Goal: Transaction & Acquisition: Purchase product/service

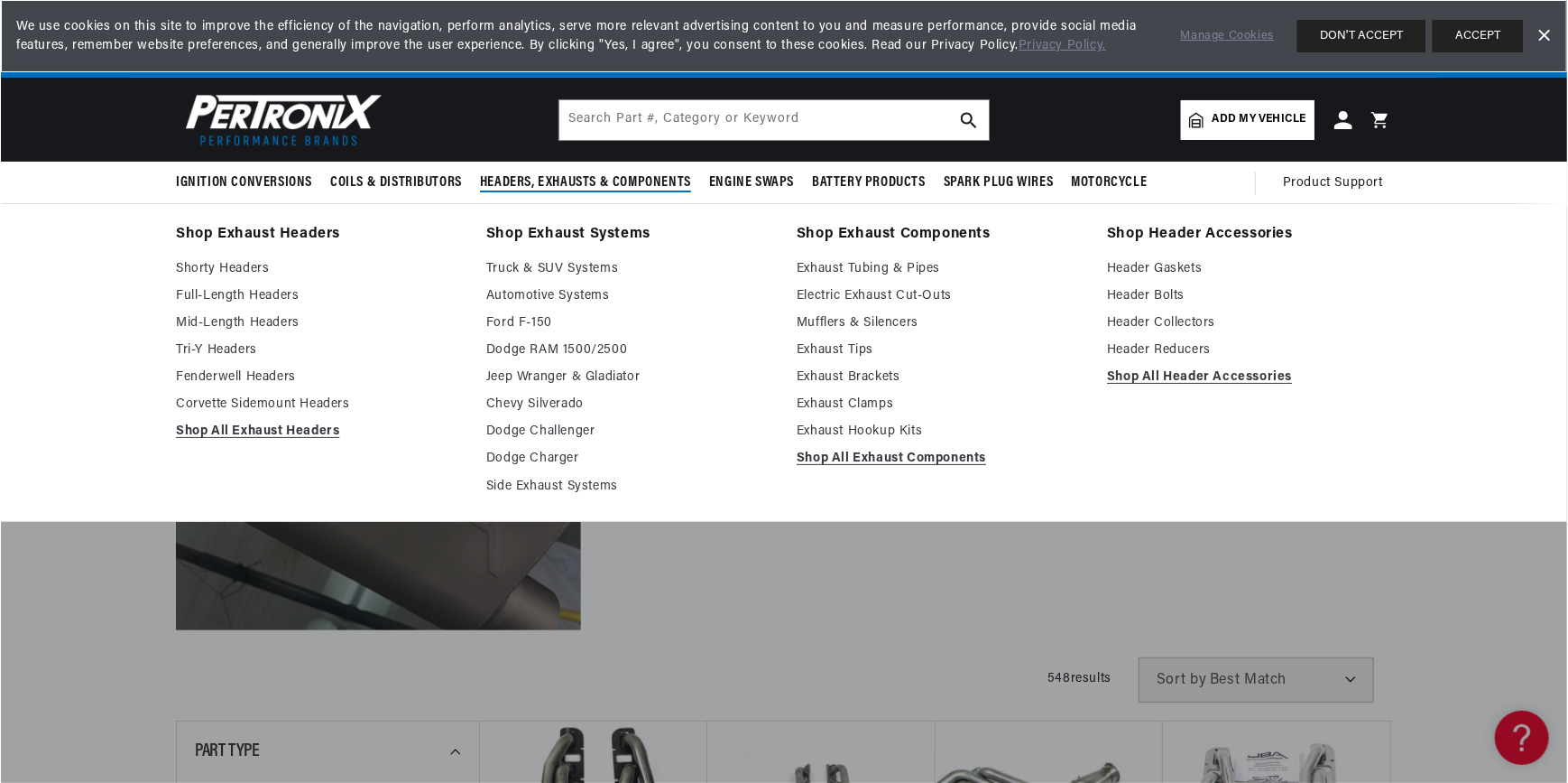
scroll to position [0, 2253]
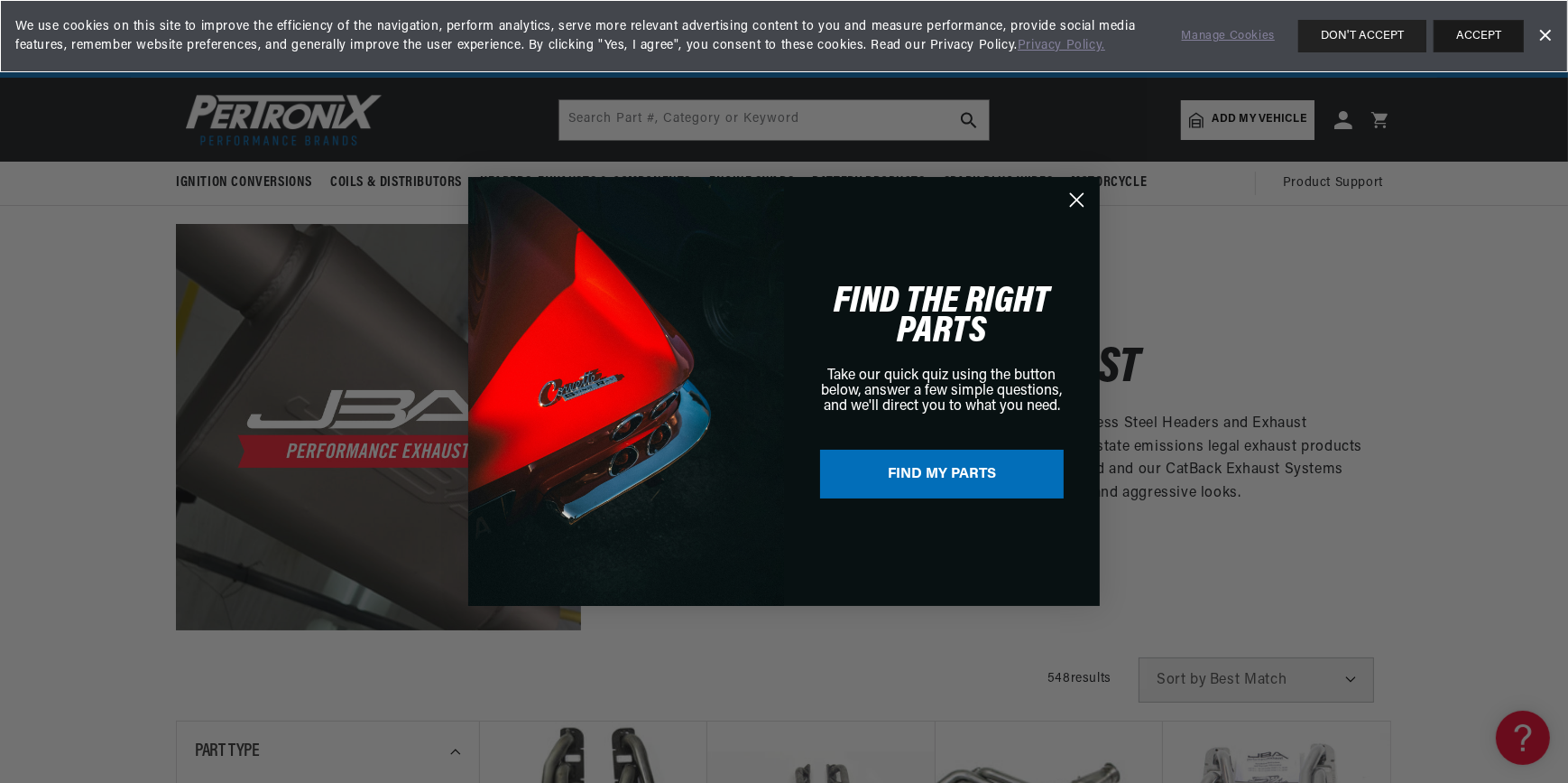
click at [1486, 22] on button "ACCEPT" at bounding box center [1478, 35] width 90 height 32
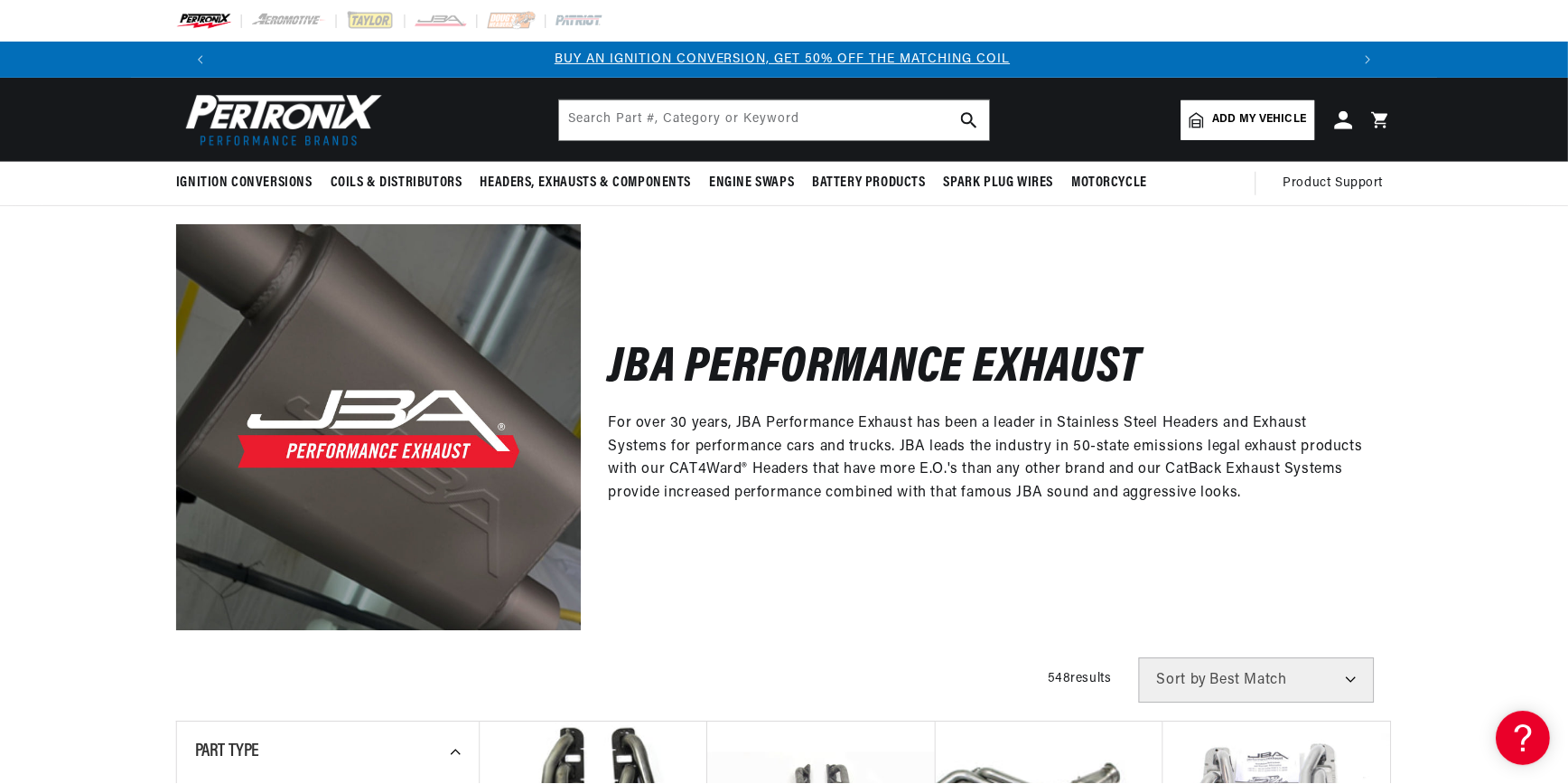
scroll to position [0, 0]
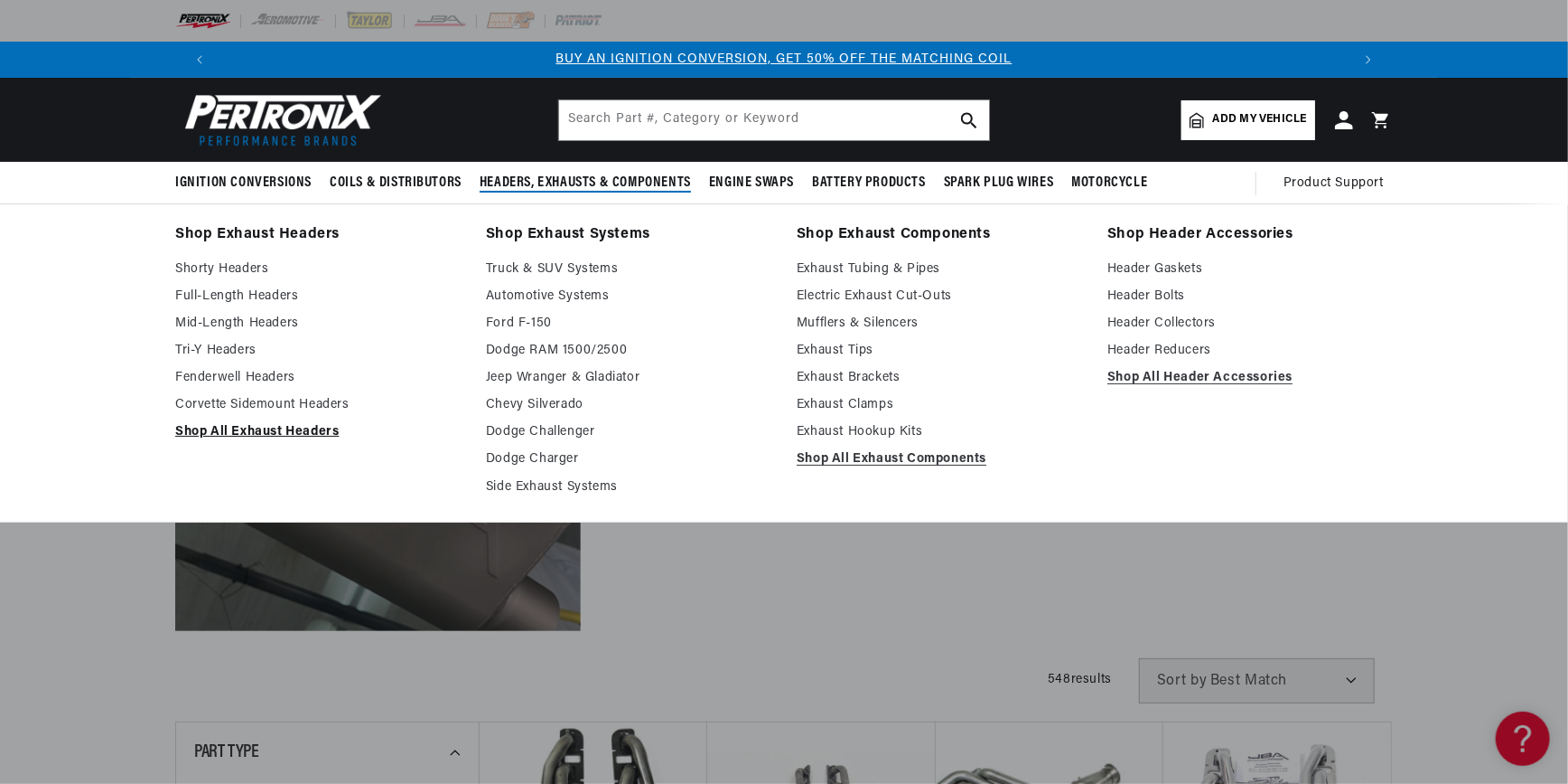
click at [266, 429] on link "Shop All Exhaust Headers" at bounding box center [317, 431] width 285 height 21
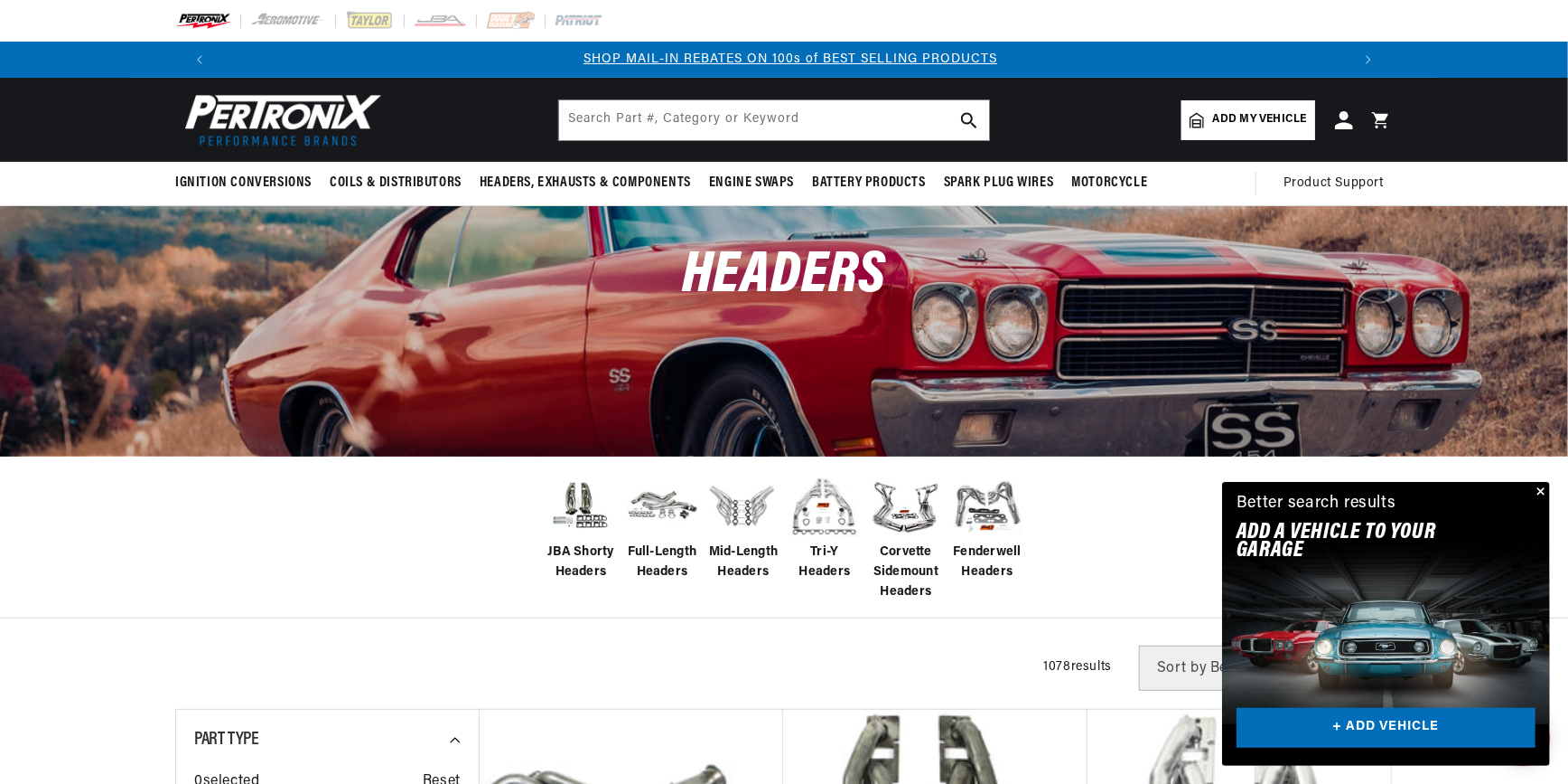
scroll to position [0, 1128]
click at [588, 519] on img at bounding box center [581, 505] width 72 height 60
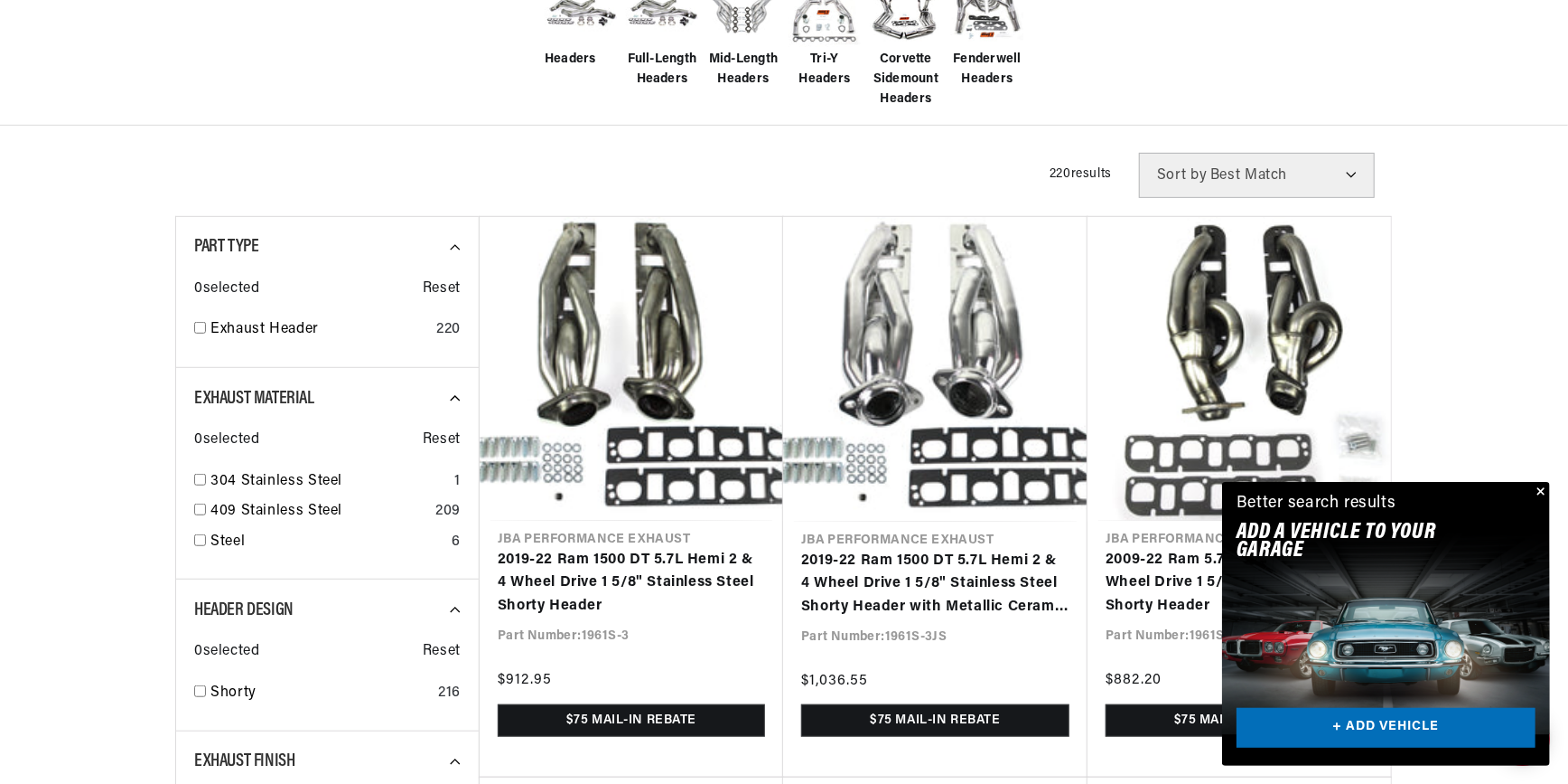
scroll to position [0, 1128]
click at [1387, 726] on link "+ ADD VEHICLE" at bounding box center [1386, 728] width 299 height 41
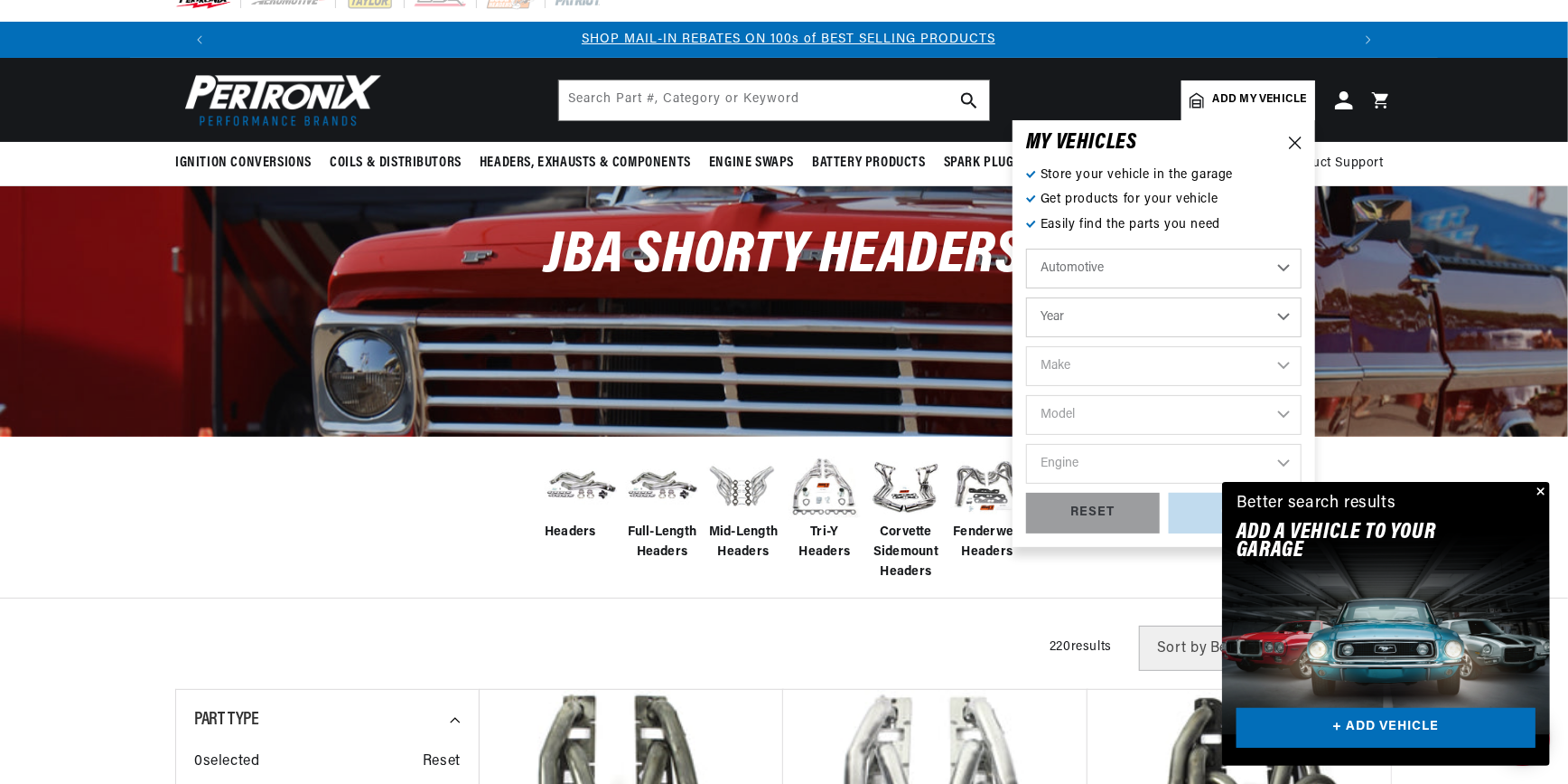
scroll to position [0, 0]
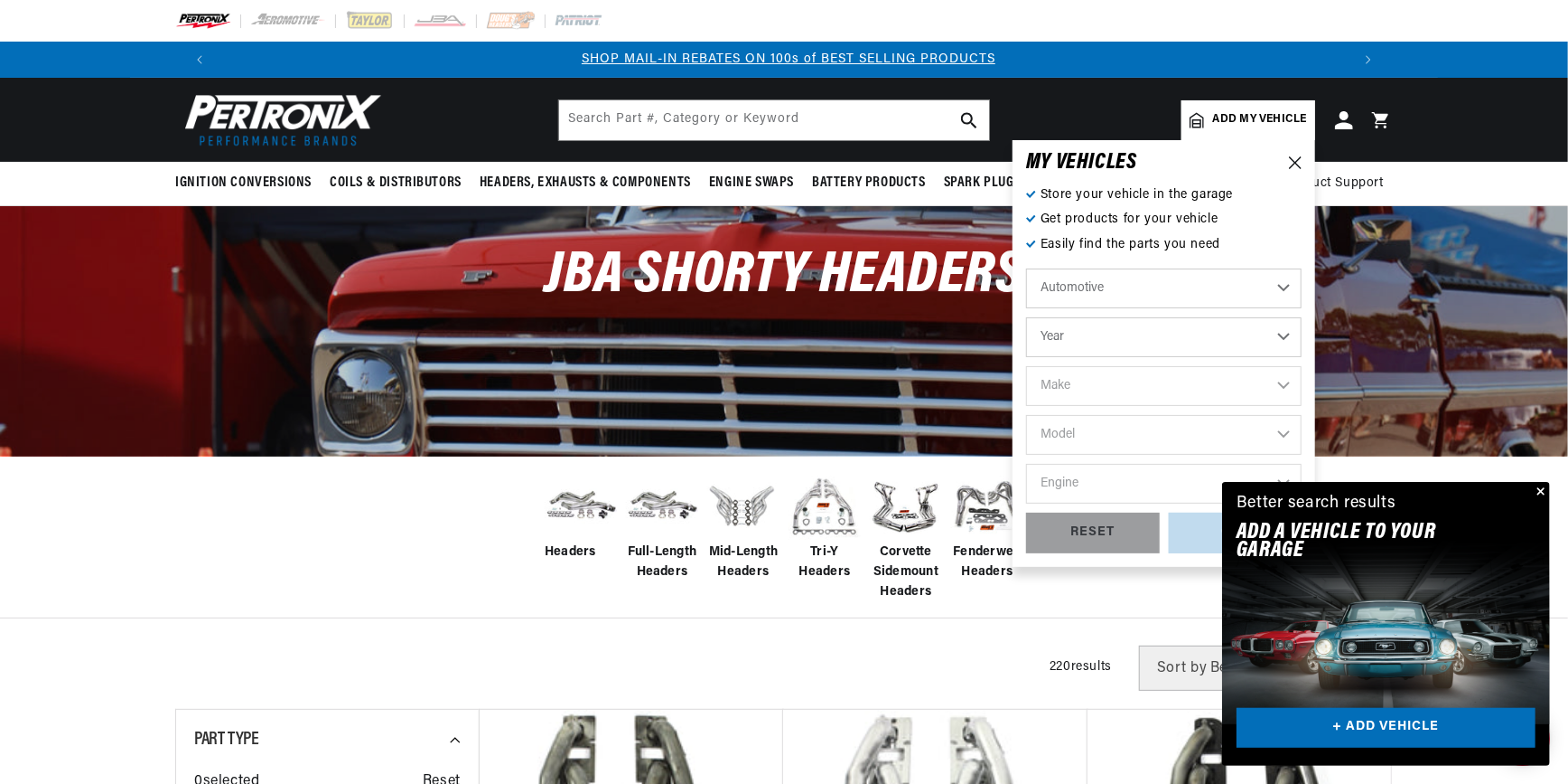
click at [1282, 331] on select "Year [DATE] 2021 2020 2019 2018 2017 2016 2015 2014 2013 2012 2011 2010 2009 20…" at bounding box center [1163, 337] width 276 height 40
select select "2014"
click at [1026, 318] on select "Year [DATE] 2021 2020 2019 2018 2017 2016 2015 2014 2013 2012 2011 2010 2009 20…" at bounding box center [1163, 337] width 276 height 40
select select "2014"
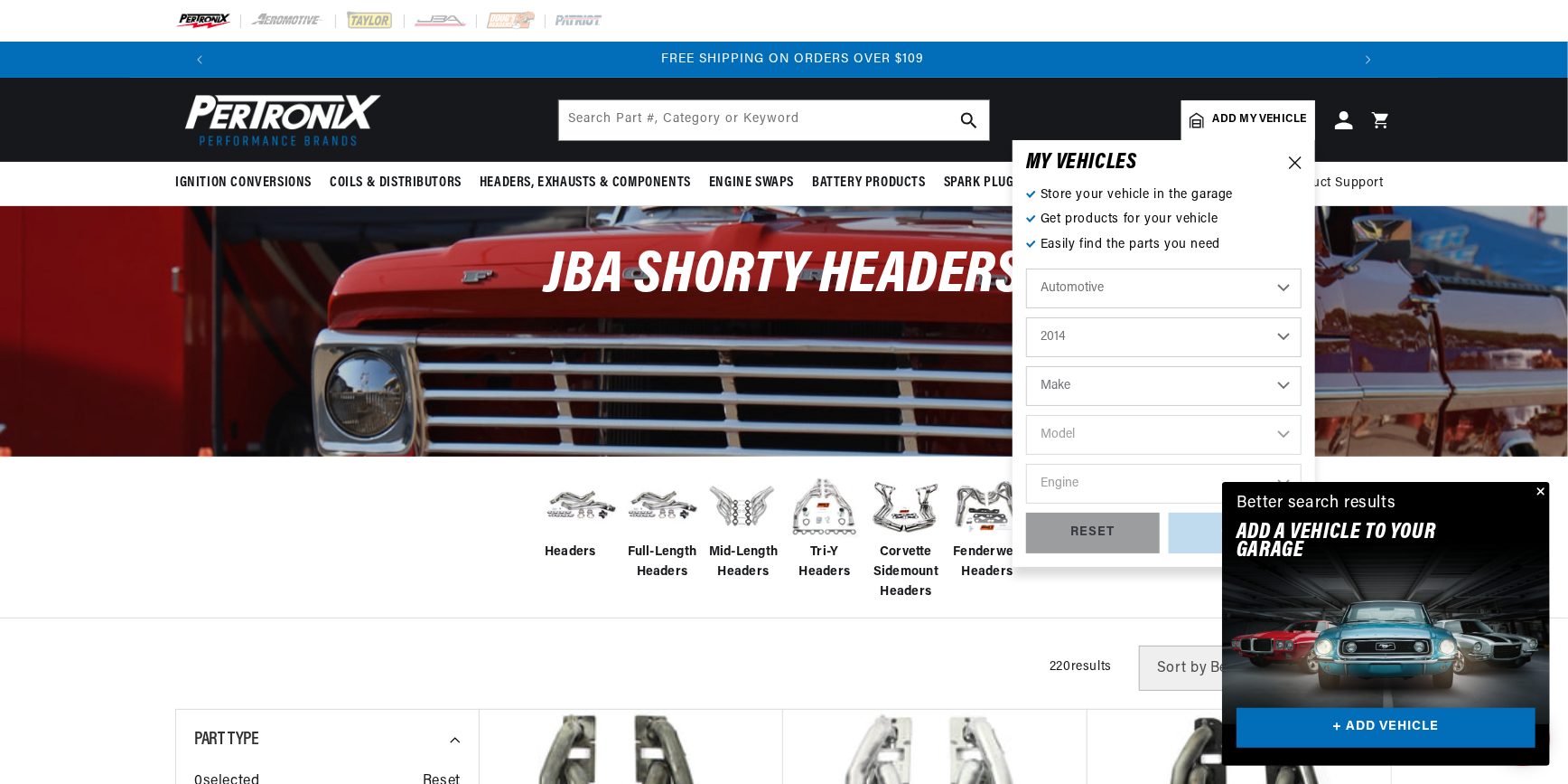
click at [1283, 385] on select "Make Cadillac Chevrolet Chrysler Dodge Ford GMC INFINITI Jeep Nissan Ram [GEOGR…" at bounding box center [1163, 385] width 276 height 40
select select "Chevrolet"
click at [1026, 366] on select "Make Cadillac Chevrolet Chrysler Dodge Ford GMC INFINITI Jeep Nissan Ram [GEOGR…" at bounding box center [1163, 385] width 276 height 40
select select "Chevrolet"
click at [1278, 427] on select "Model [GEOGRAPHIC_DATA] Corvette Express 1500 Express 2500 Express 3500 Express…" at bounding box center [1163, 435] width 276 height 40
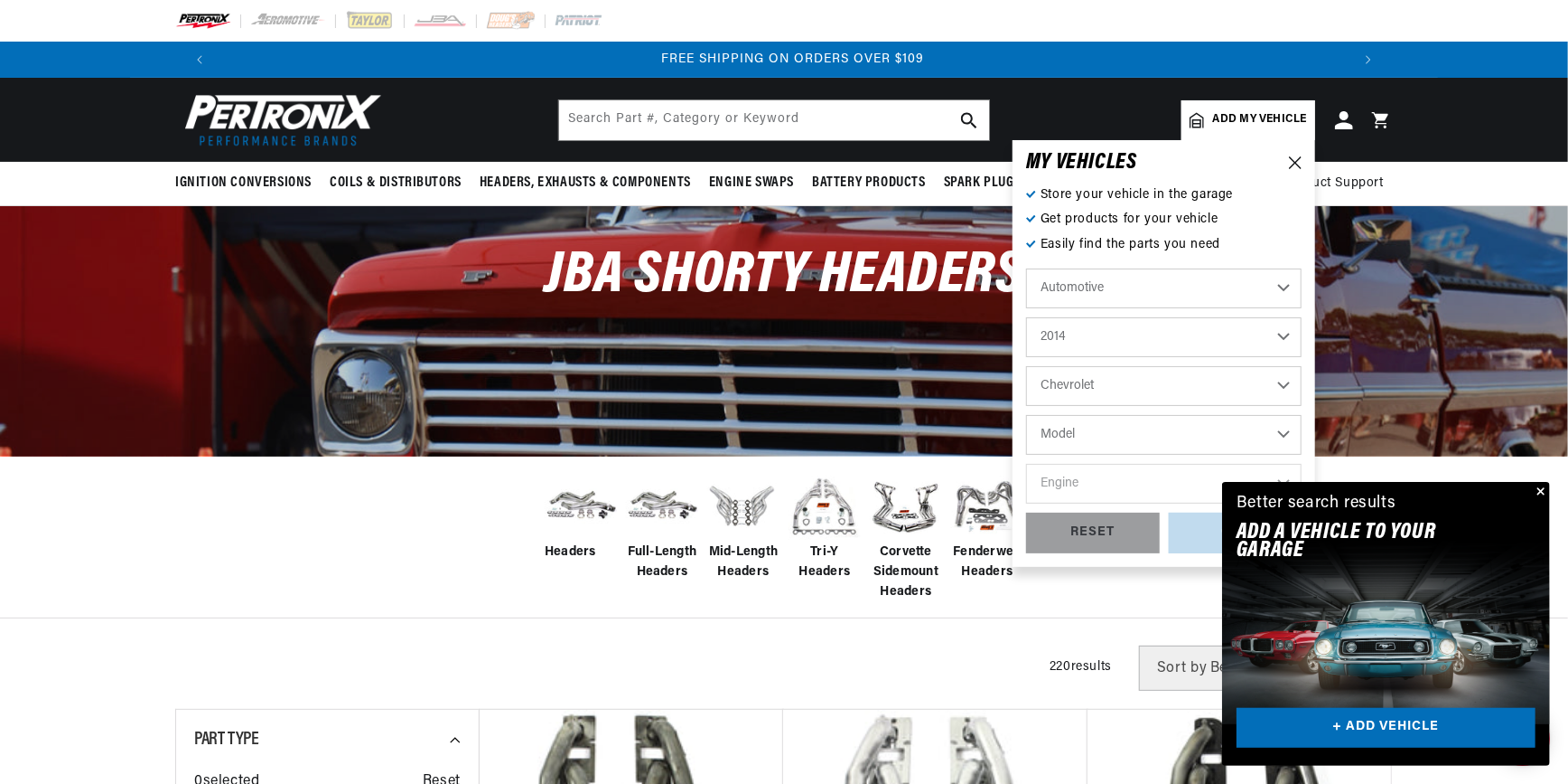
select select "Silverado-1500"
click at [1026, 415] on select "Model [GEOGRAPHIC_DATA] Corvette Express 1500 Express 2500 Express 3500 Express…" at bounding box center [1163, 435] width 276 height 40
select select "Silverado-1500"
click at [1152, 488] on select "Engine 4.3L 5.3L 6.2L" at bounding box center [1163, 483] width 276 height 40
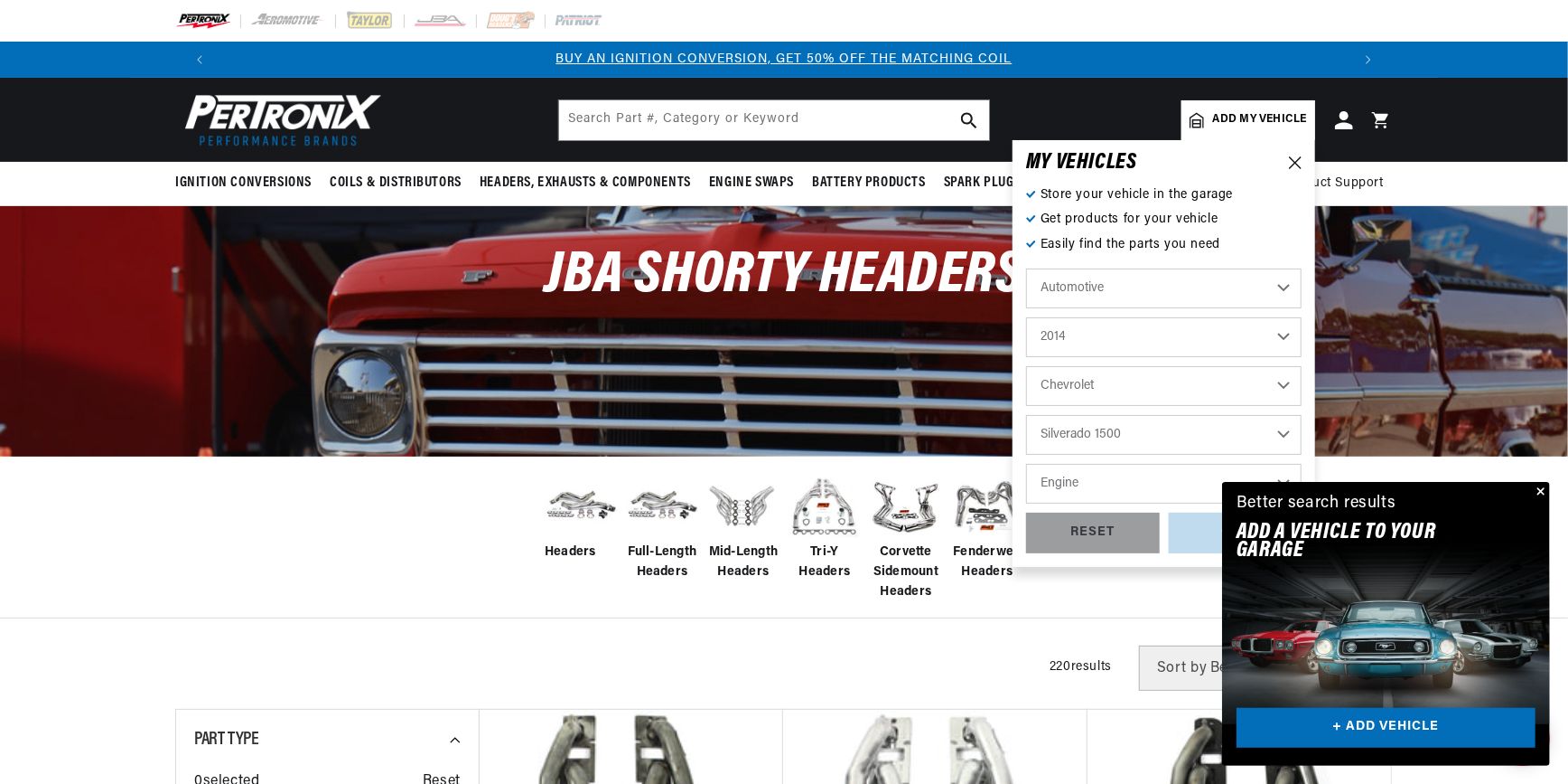
select select "5.3L"
click at [1026, 464] on select "Engine 4.3L 5.3L 6.2L" at bounding box center [1163, 483] width 276 height 40
select select "5.3L"
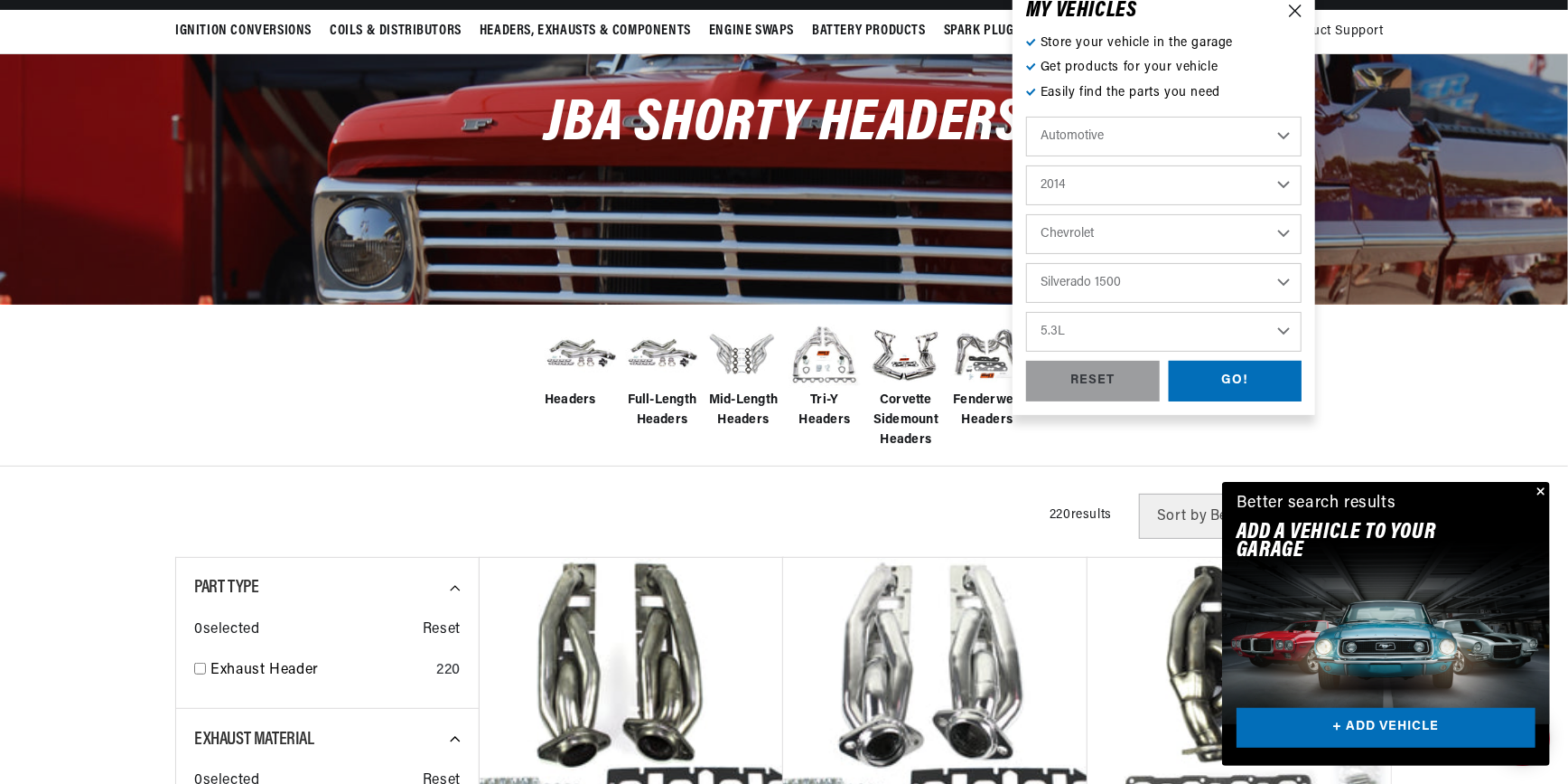
scroll to position [163, 0]
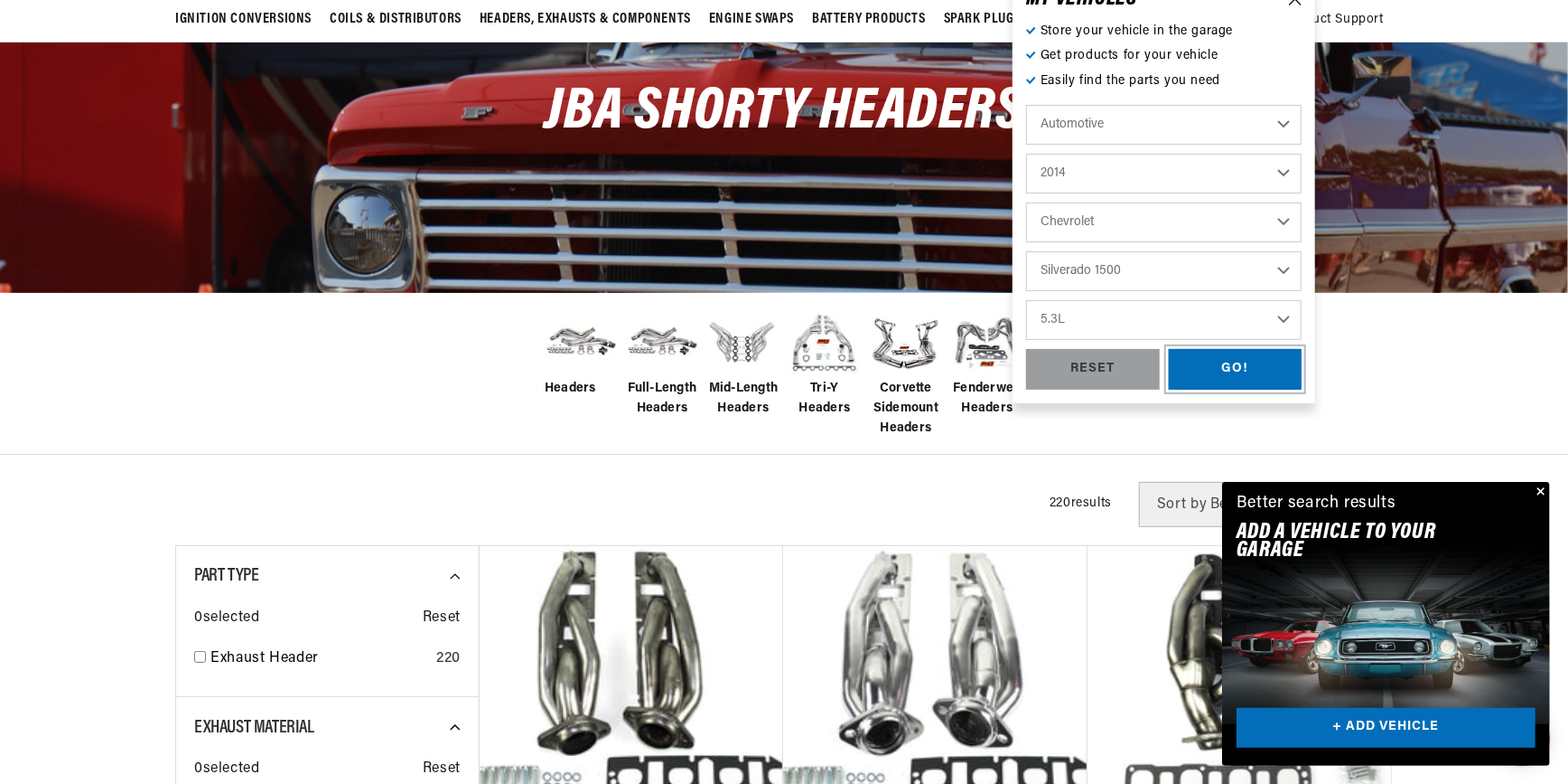
click at [1229, 370] on div "GO!" at bounding box center [1236, 370] width 134 height 41
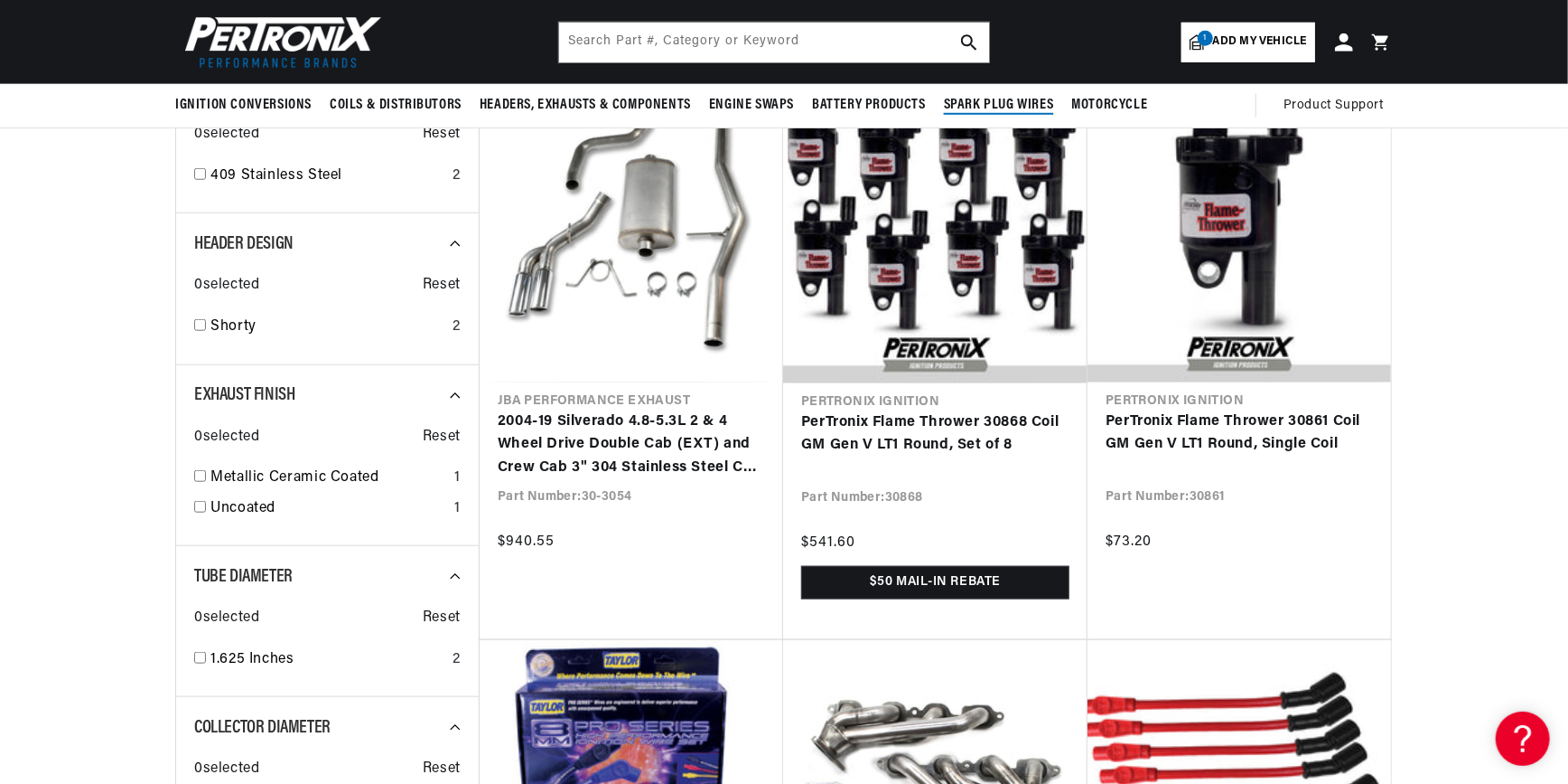
scroll to position [821, 0]
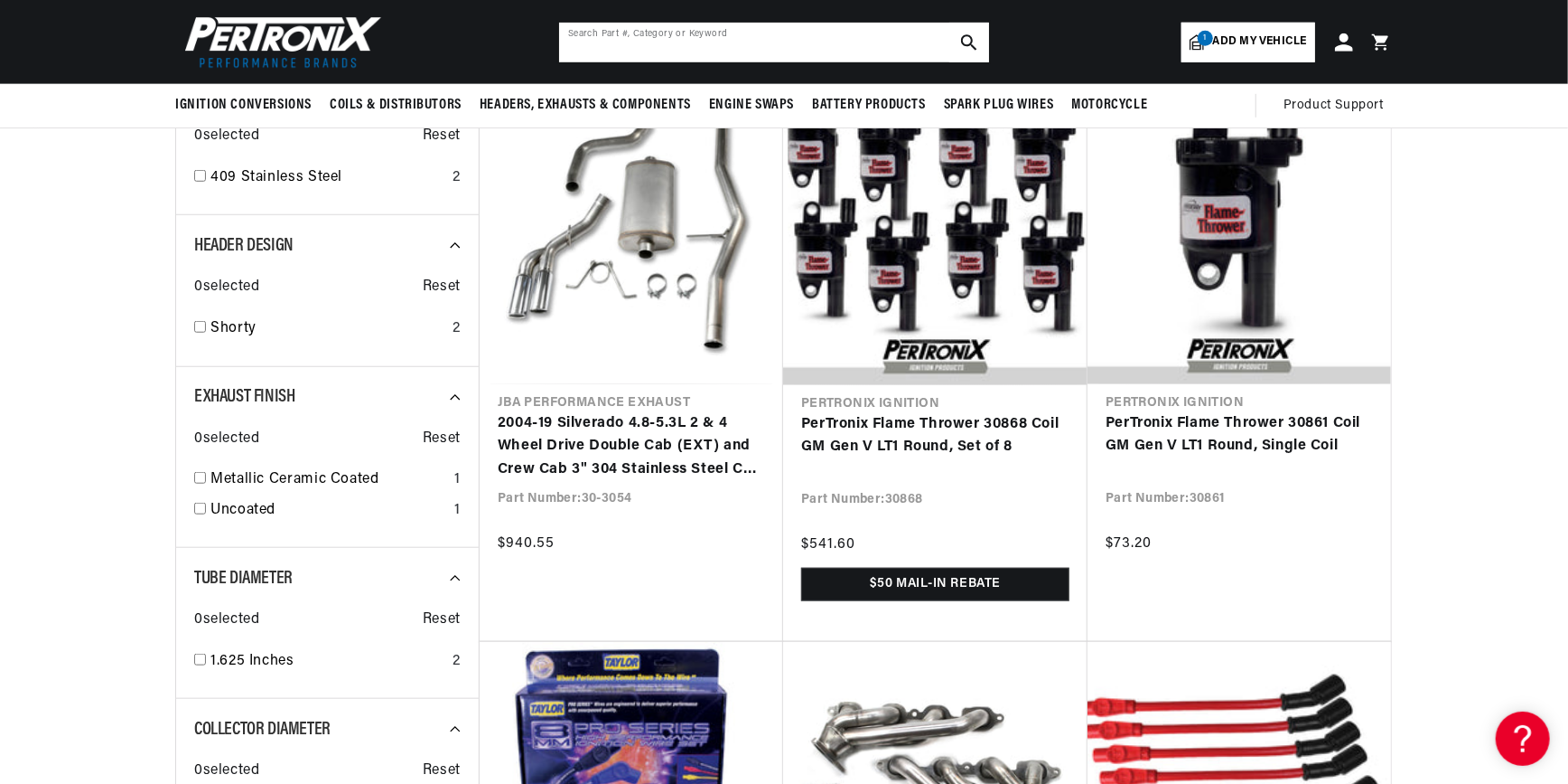
click at [652, 47] on input "text" at bounding box center [773, 42] width 430 height 40
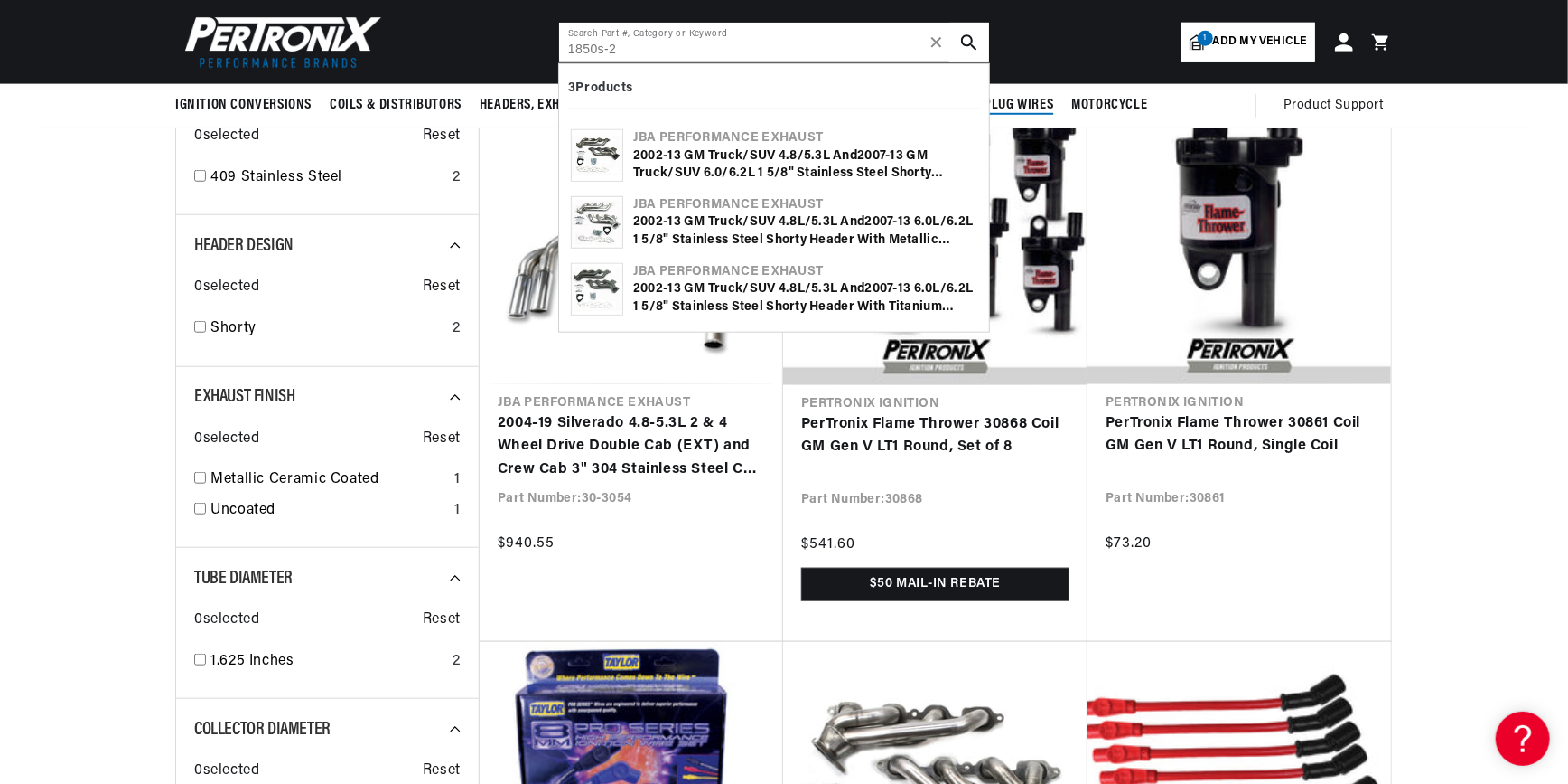
scroll to position [0, 0]
type input "1850s-2"
click at [1462, 529] on section "SEARCH RESULTS FOR Automotive 2014 Chevrolet Silverado 1500 5.3L Filters 12 res…" at bounding box center [784, 761] width 1568 height 2753
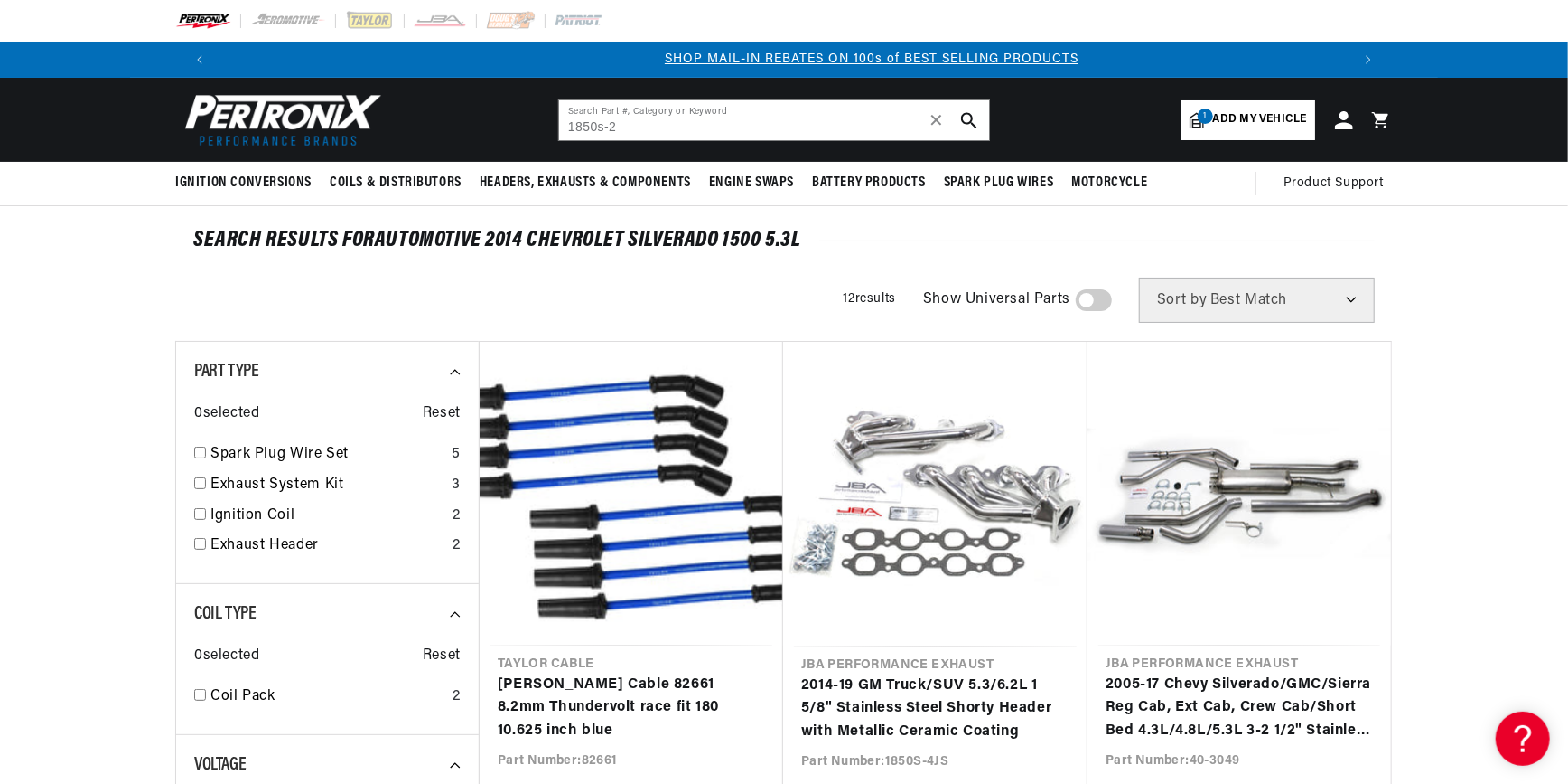
scroll to position [0, 1128]
